Goal: Check status: Check status

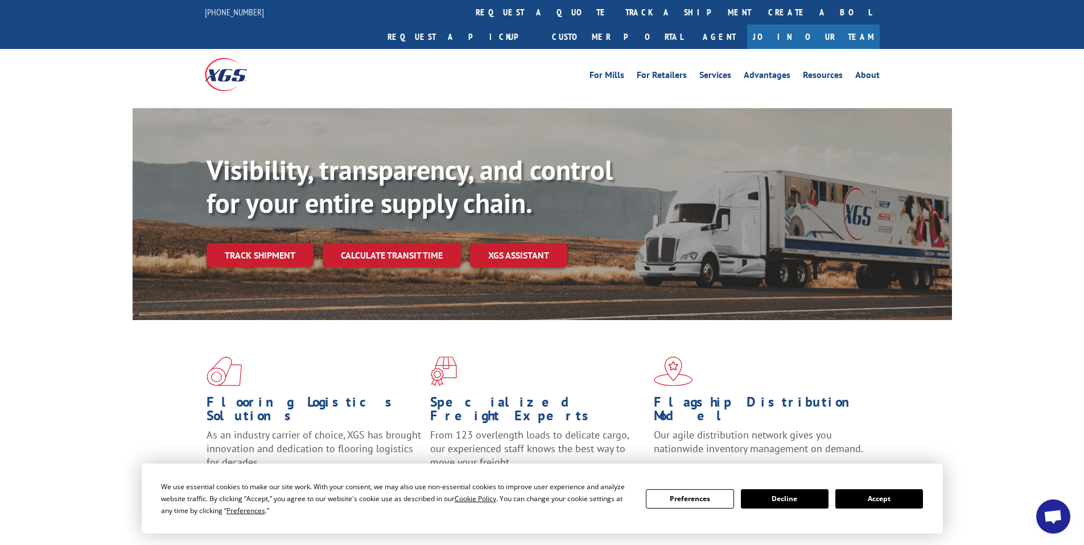
click at [885, 504] on button "Accept" at bounding box center [880, 498] width 88 height 19
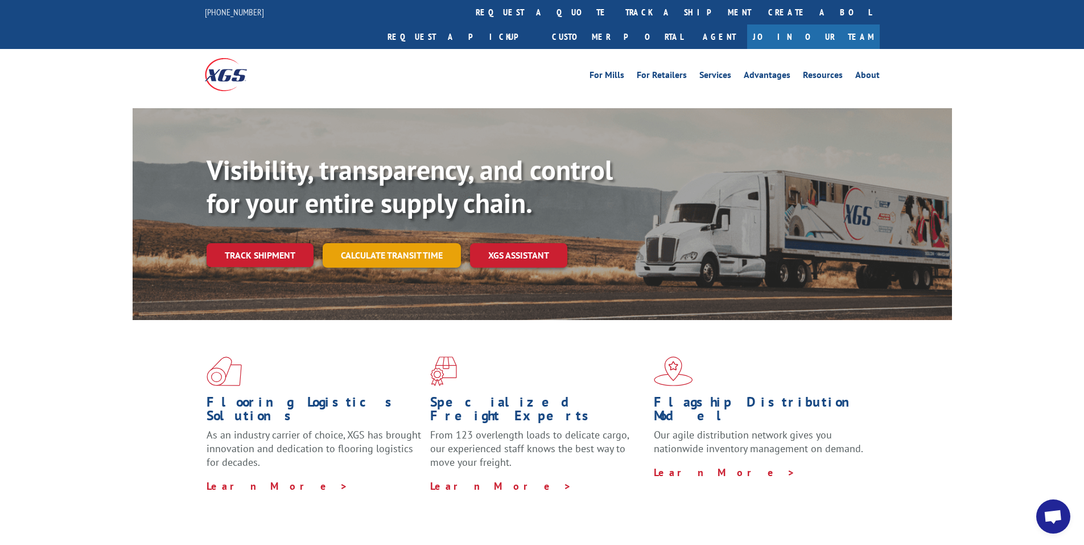
click at [362, 243] on link "Calculate transit time" at bounding box center [392, 255] width 138 height 24
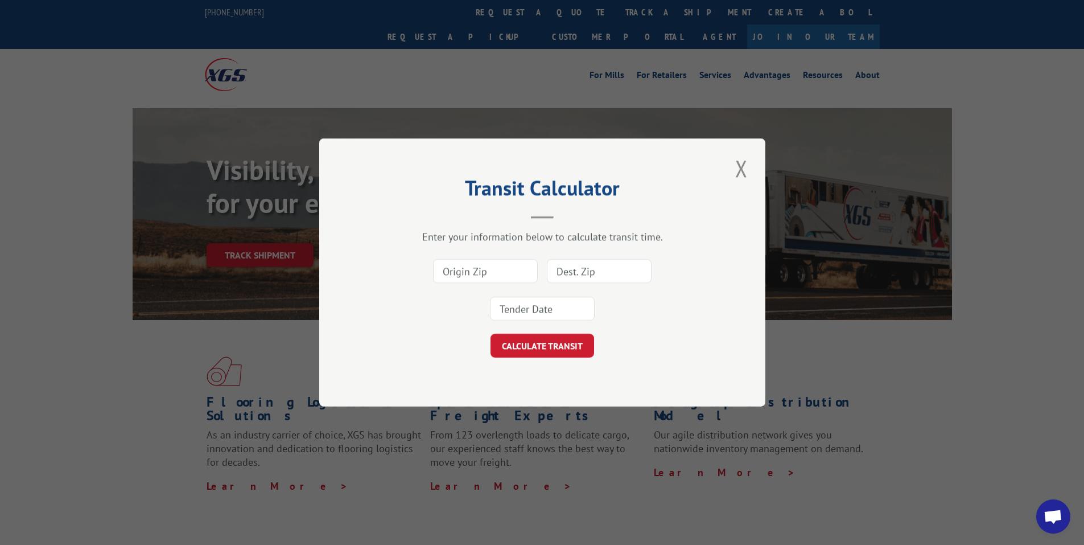
click at [491, 273] on input at bounding box center [485, 271] width 105 height 24
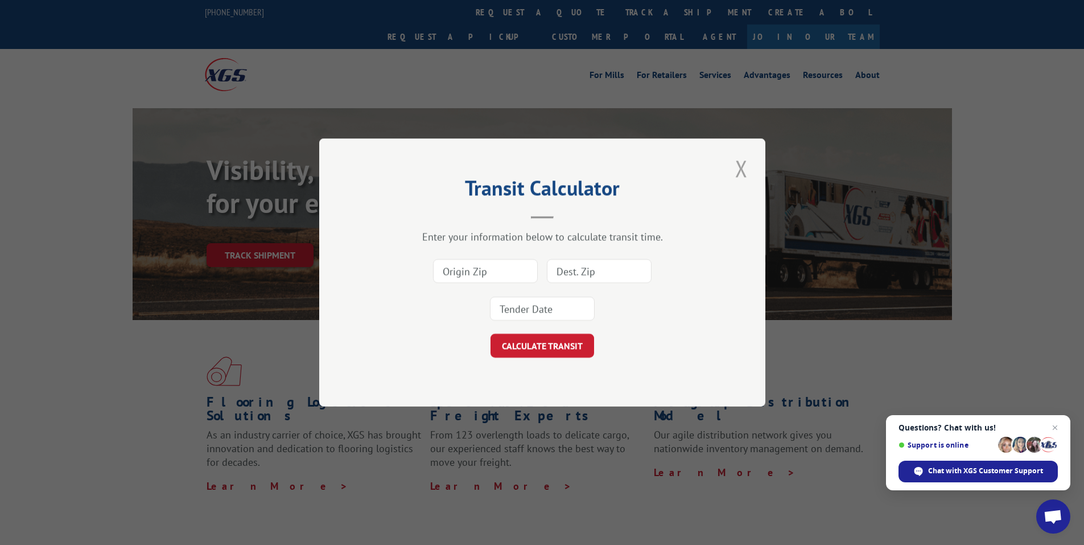
click at [743, 171] on button "Close modal" at bounding box center [741, 168] width 19 height 31
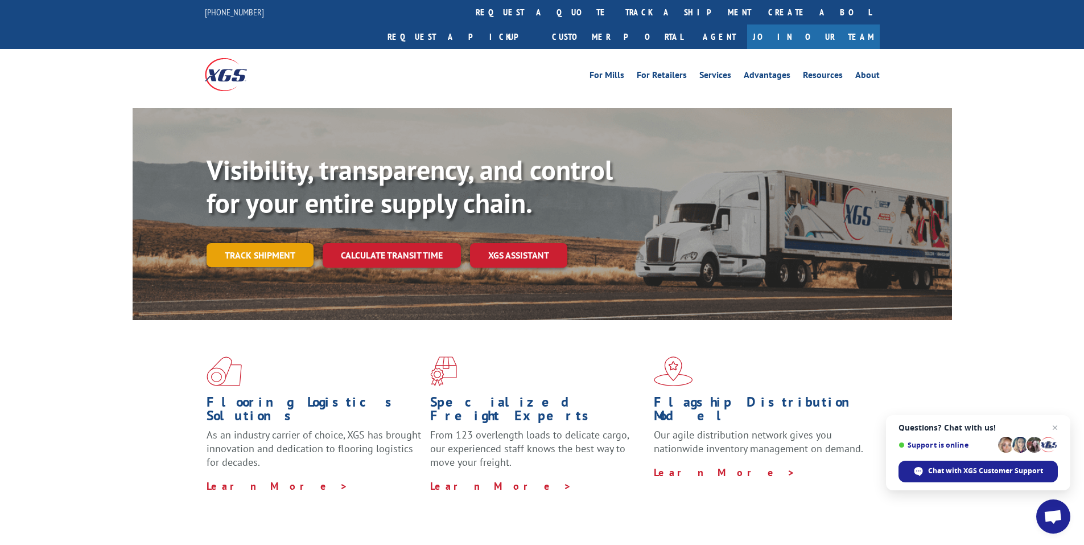
click at [241, 243] on link "Track shipment" at bounding box center [260, 255] width 107 height 24
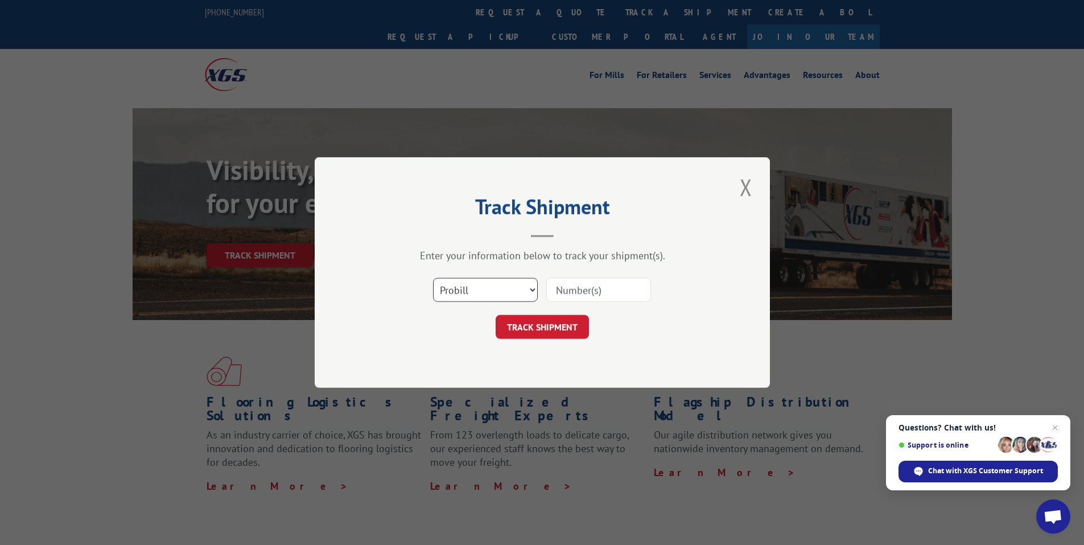
click at [494, 281] on select "Select category... Probill BOL PO" at bounding box center [485, 290] width 105 height 24
select select "po"
click at [433, 278] on select "Select category... Probill BOL PO" at bounding box center [485, 290] width 105 height 24
click at [575, 294] on input at bounding box center [598, 290] width 105 height 24
paste input "75507081"
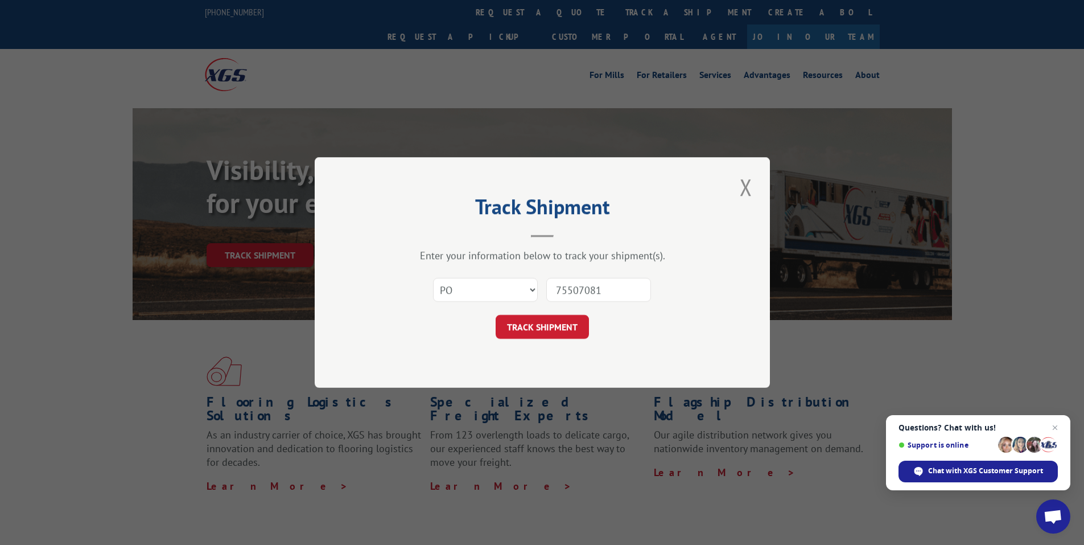
type input "75507081"
click at [545, 325] on button "TRACK SHIPMENT" at bounding box center [542, 327] width 93 height 24
